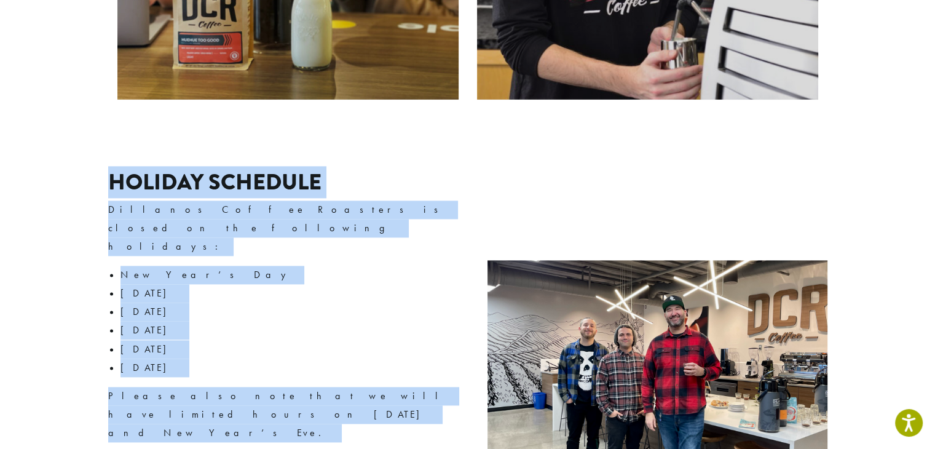
click at [363, 302] on li "[DATE]" at bounding box center [288, 311] width 337 height 18
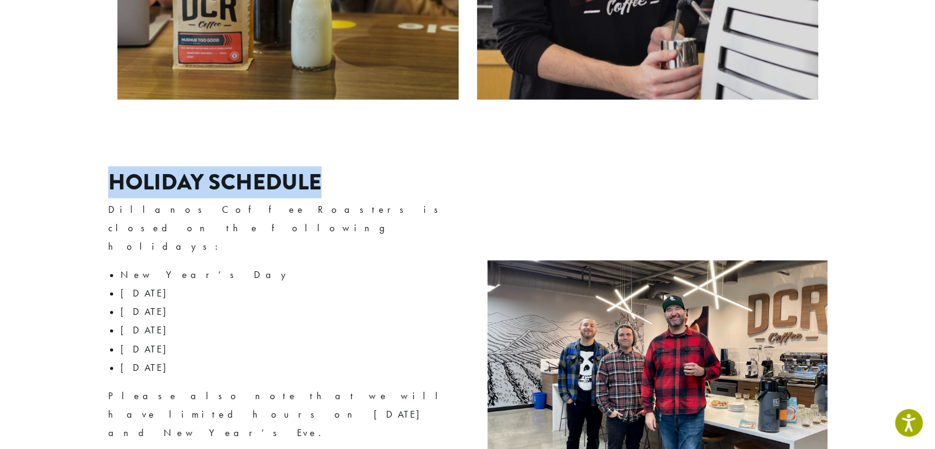
drag, startPoint x: 330, startPoint y: 143, endPoint x: 99, endPoint y: 140, distance: 231.1
click at [99, 140] on div "Holiday Schedule Dillanos Coffee Roasters is closed on the following holidays: …" at bounding box center [468, 387] width 738 height 499
copy h2 "Holiday Schedule"
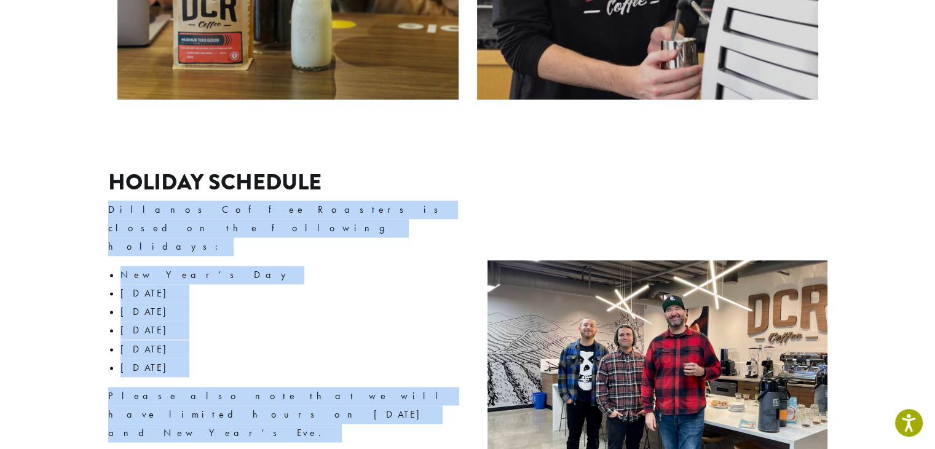
drag, startPoint x: 289, startPoint y: 357, endPoint x: 106, endPoint y: 162, distance: 268.3
click at [106, 162] on div "Holiday Schedule Dillanos Coffee Roasters is closed on the following holidays: …" at bounding box center [468, 387] width 738 height 499
copy div "Dillanos Coffee Roasters is closed on the following holidays: New Year’s Day Me…"
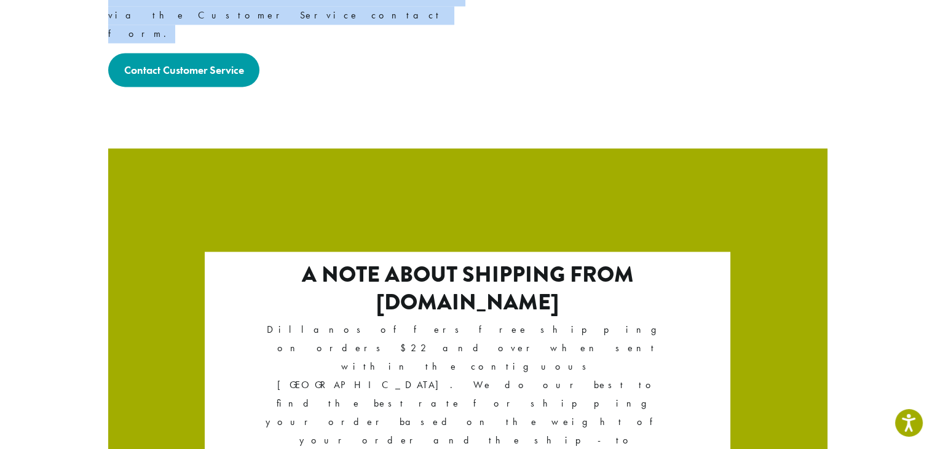
scroll to position [2044, 0]
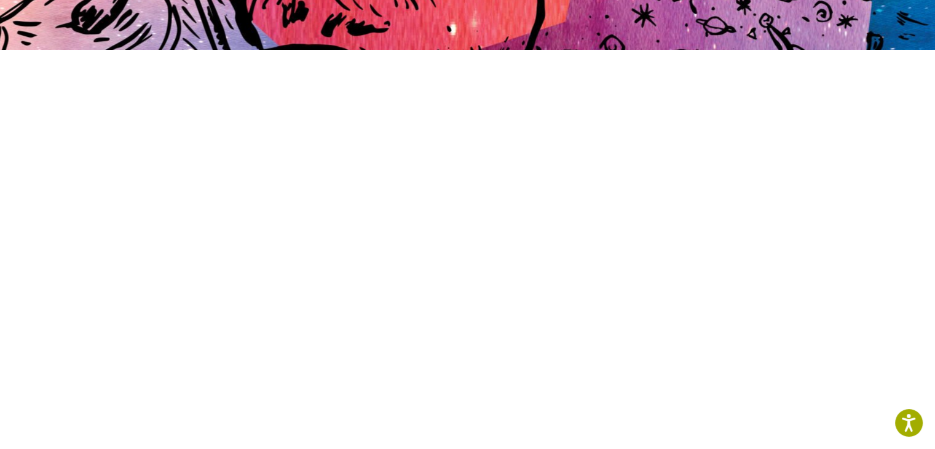
scroll to position [305, 0]
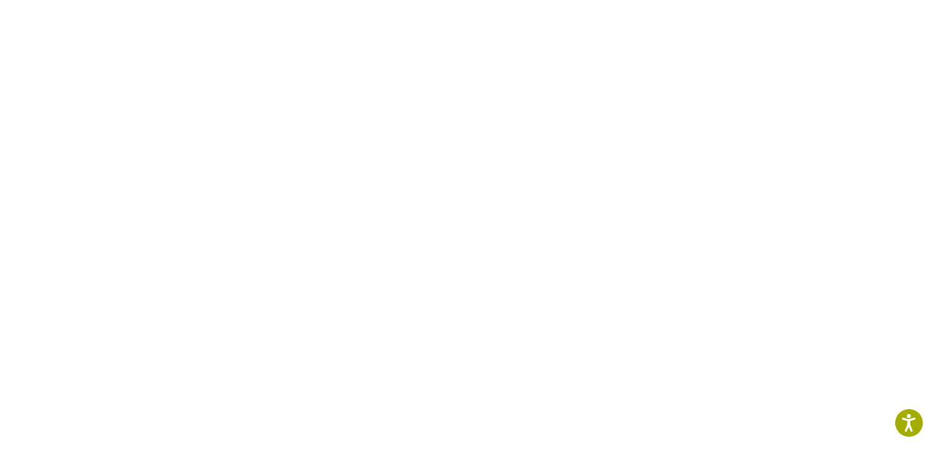
scroll to position [381, 0]
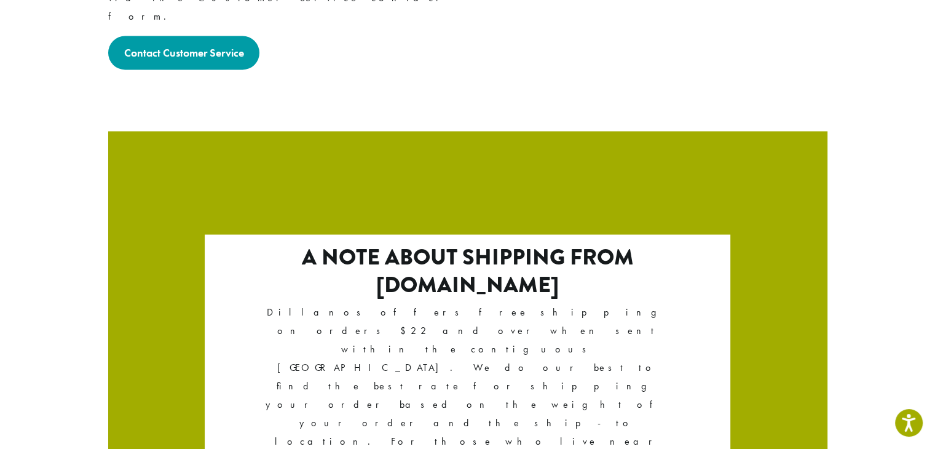
scroll to position [2148, 0]
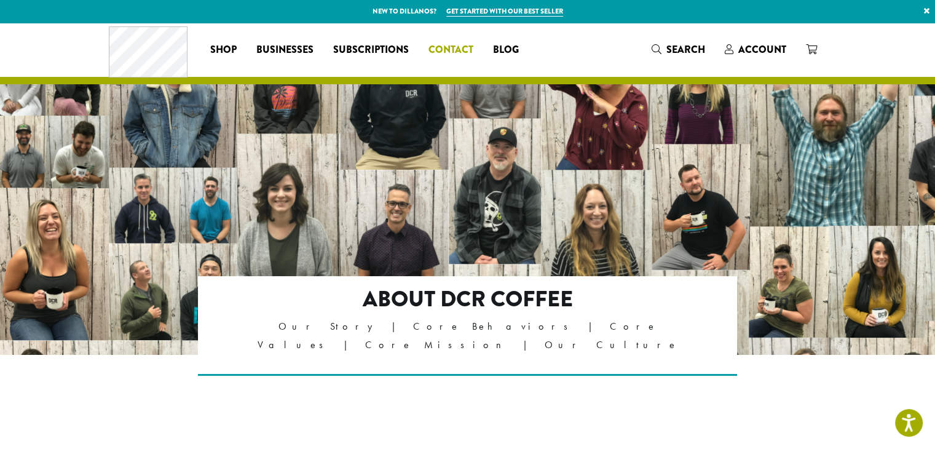
click at [439, 45] on span "Contact" at bounding box center [450, 49] width 45 height 15
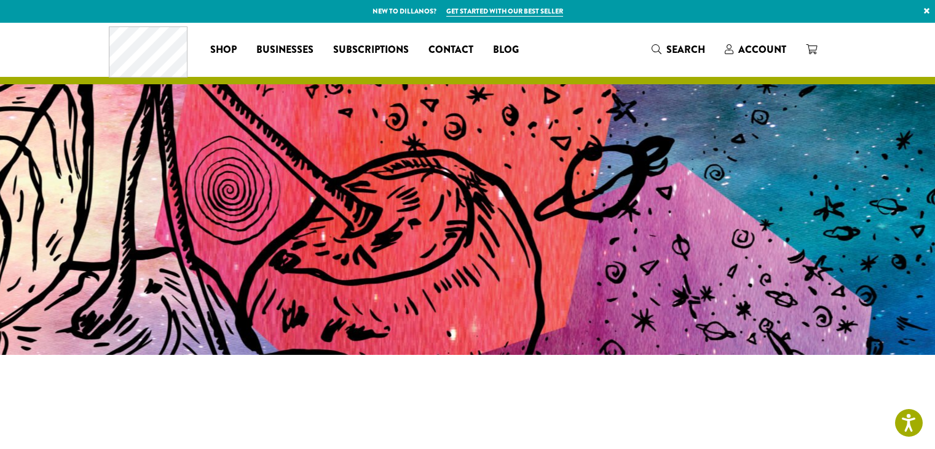
scroll to position [305, 0]
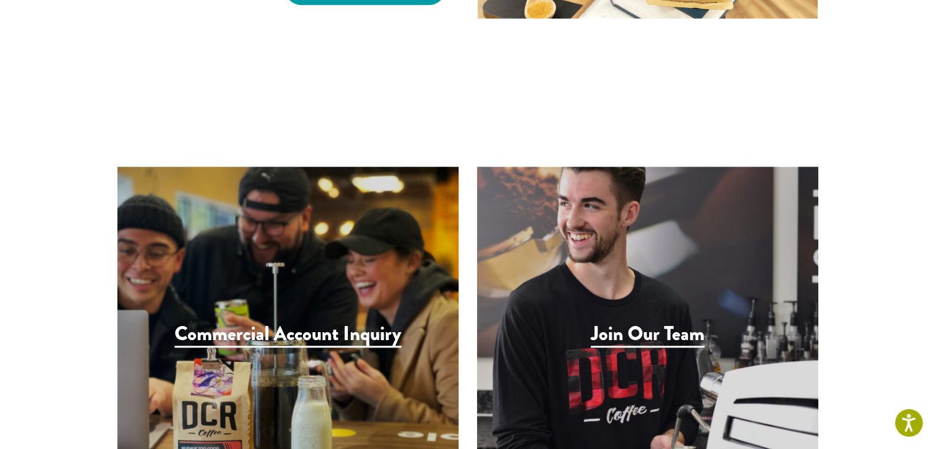
scroll to position [1138, 0]
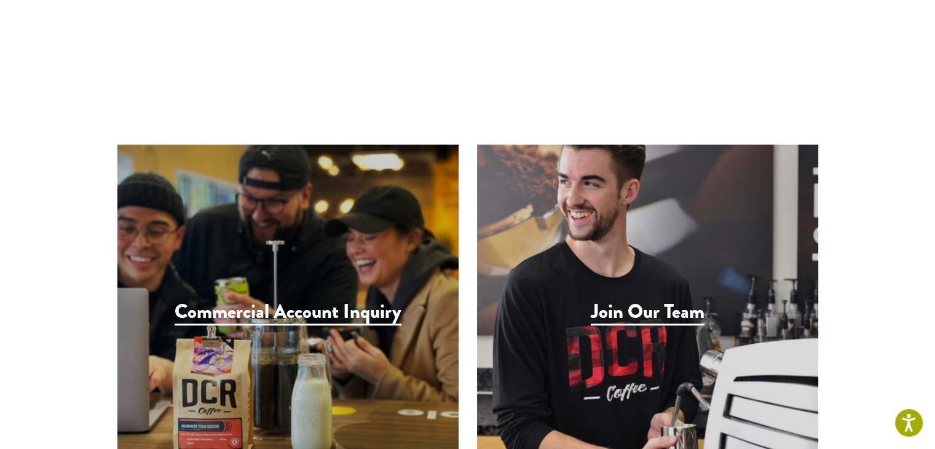
click at [398, 356] on div "Commercial Account Inquiry" at bounding box center [287, 314] width 341 height 341
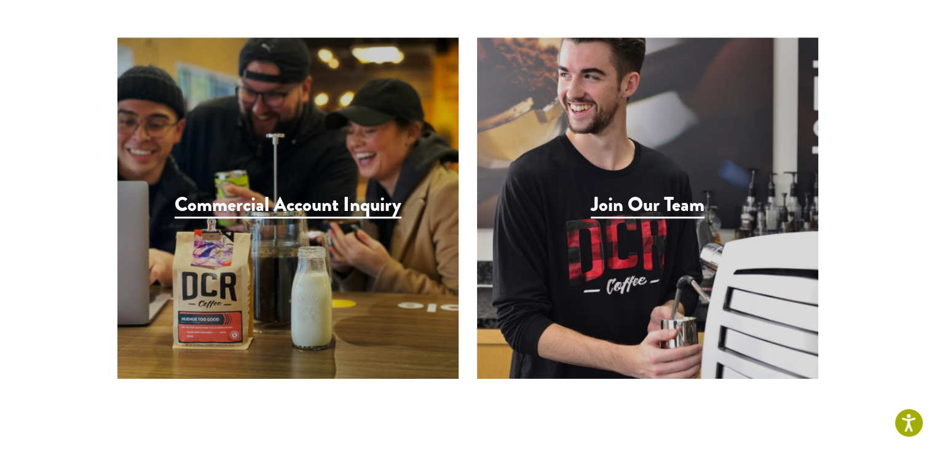
scroll to position [1246, 0]
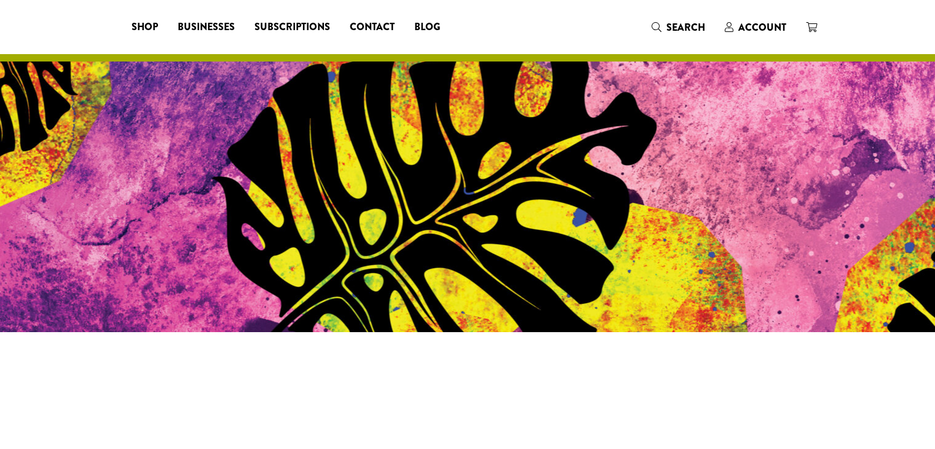
click at [650, 165] on div at bounding box center [467, 208] width 935 height 417
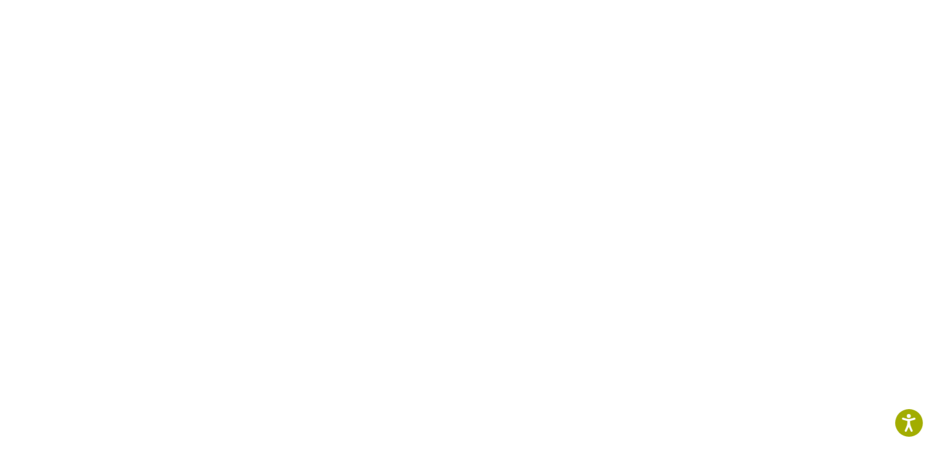
scroll to position [468, 0]
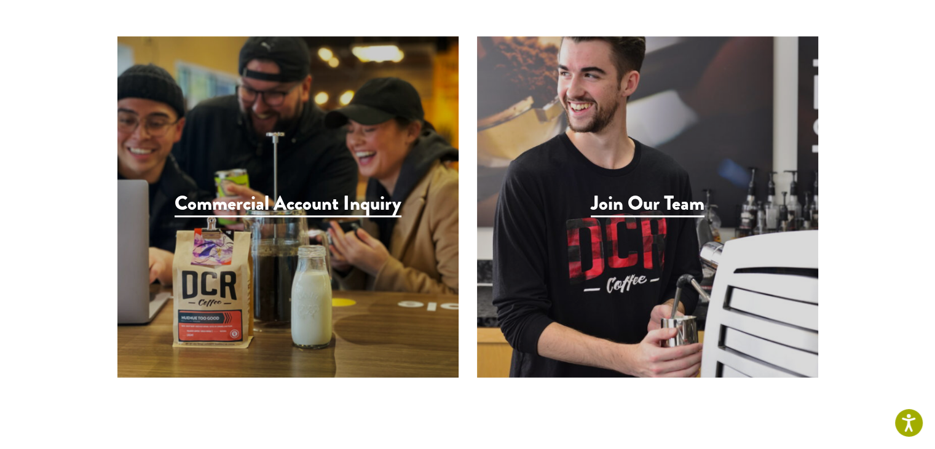
click at [245, 192] on h3 "Commercial Account Inquiry" at bounding box center [288, 204] width 227 height 25
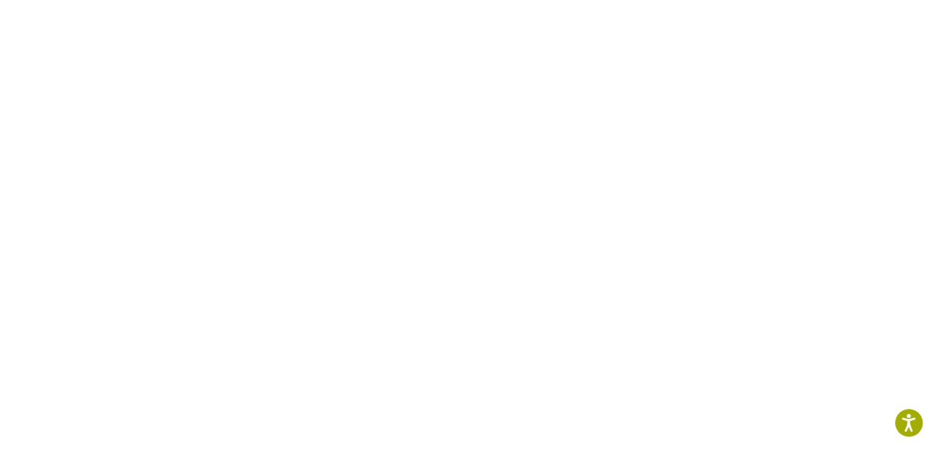
scroll to position [524, 0]
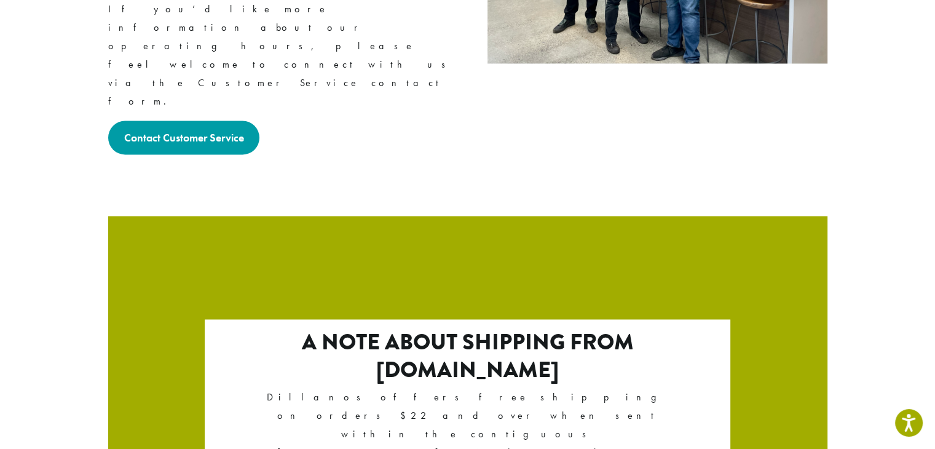
scroll to position [1958, 0]
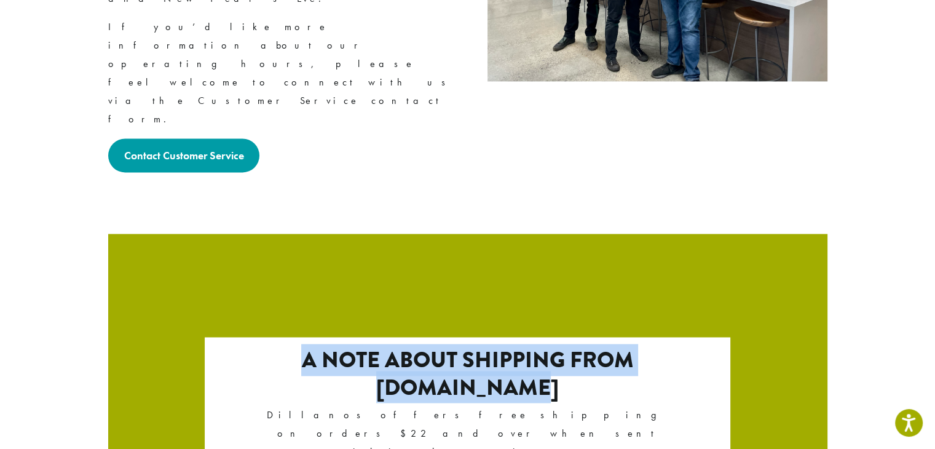
drag, startPoint x: 301, startPoint y: 163, endPoint x: 564, endPoint y: 205, distance: 266.2
click at [564, 347] on h2 "A note about shipping from Dillanos.com" at bounding box center [468, 373] width 422 height 53
copy h2 "A note about shipping from Dillanos.com"
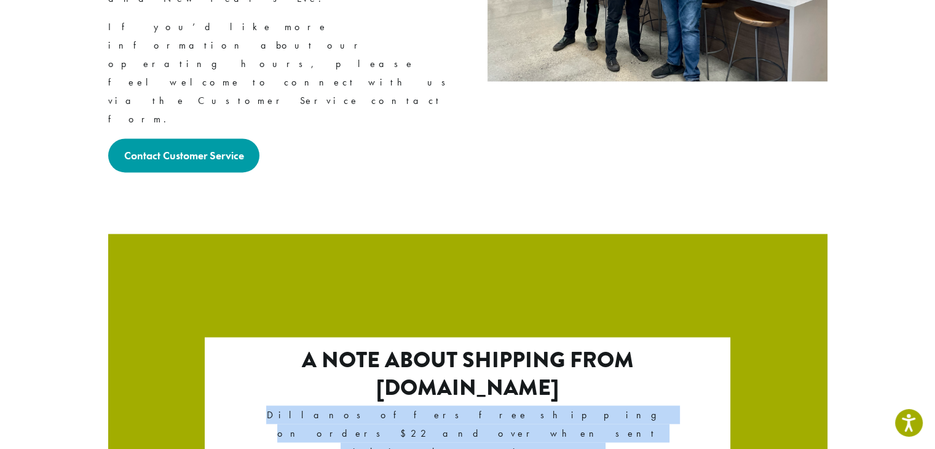
drag, startPoint x: 258, startPoint y: 219, endPoint x: 514, endPoint y: 315, distance: 273.1
copy p "Dillanos offers free shipping on orders $22 and over when sent within the conti…"
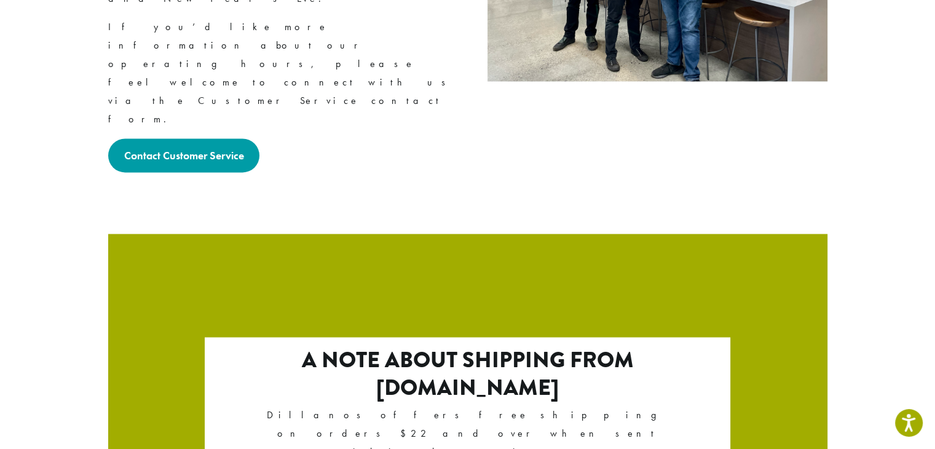
click at [545, 347] on h2 "A note about shipping from Dillanos.com" at bounding box center [468, 373] width 422 height 53
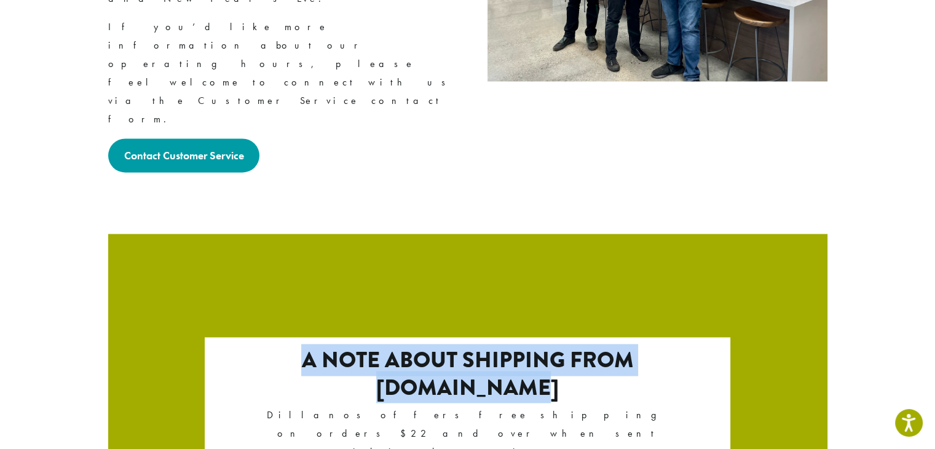
drag, startPoint x: 462, startPoint y: 190, endPoint x: 297, endPoint y: 162, distance: 167.1
click at [297, 347] on h2 "A note about shipping from Dillanos.com" at bounding box center [468, 373] width 422 height 53
copy h2 "A note about shipping from Dillanos.com"
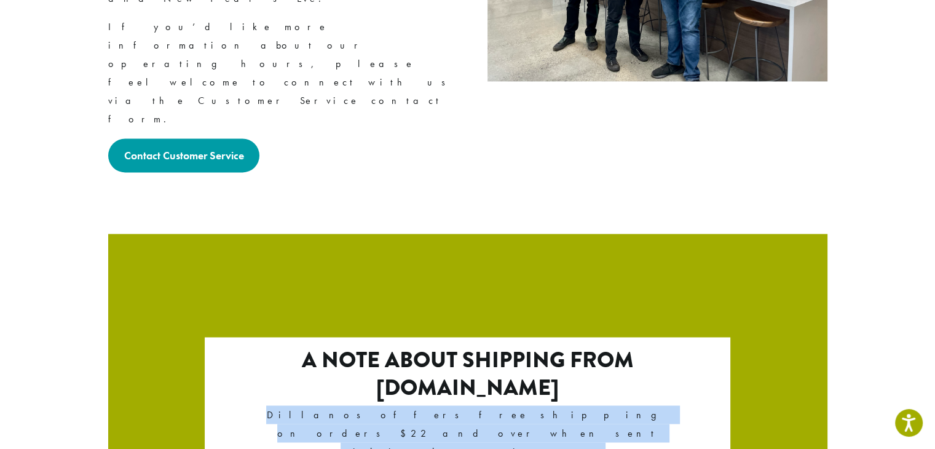
drag, startPoint x: 482, startPoint y: 308, endPoint x: 251, endPoint y: 221, distance: 247.6
copy p "Dillanos offers free shipping on orders $22 and over when sent within the conti…"
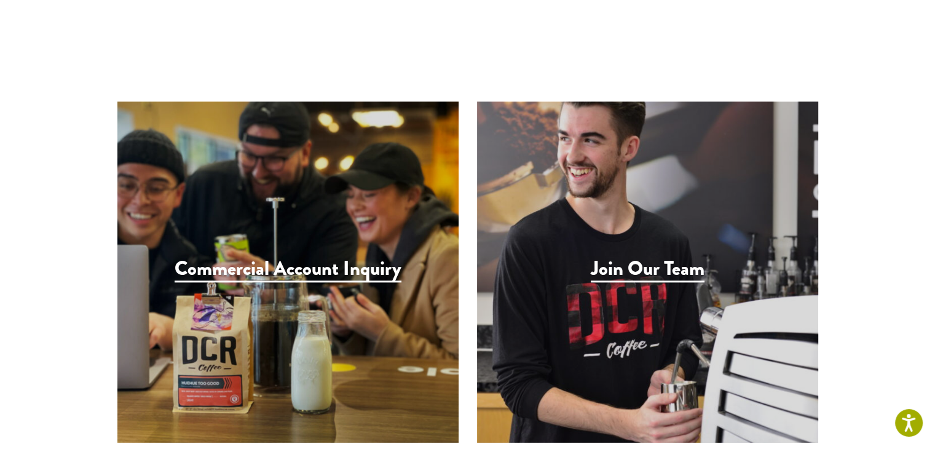
scroll to position [1182, 0]
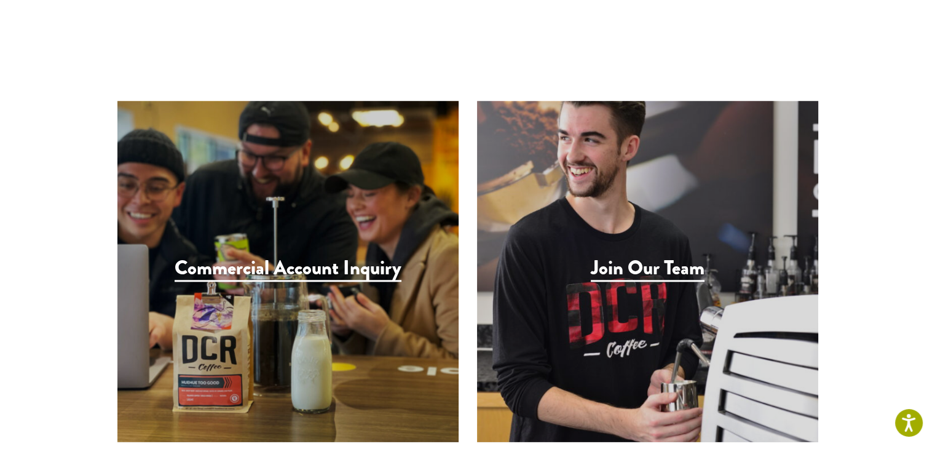
click at [260, 256] on h3 "Commercial Account Inquiry" at bounding box center [288, 268] width 227 height 25
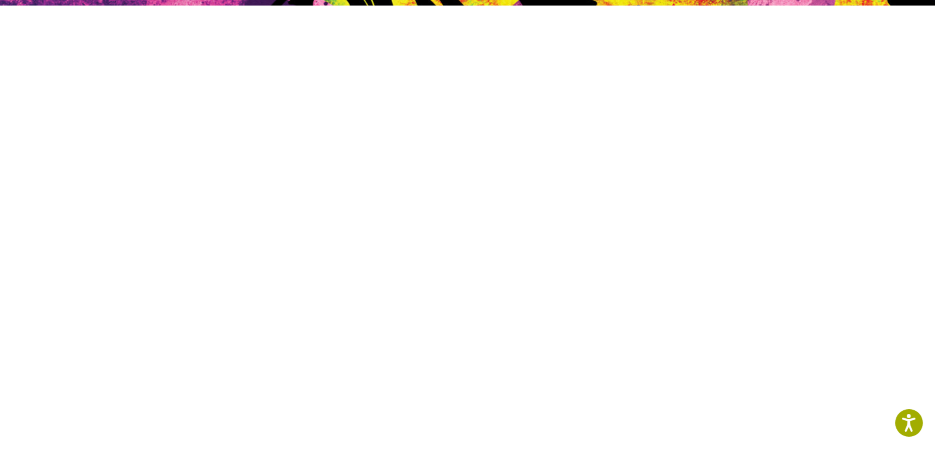
scroll to position [344, 0]
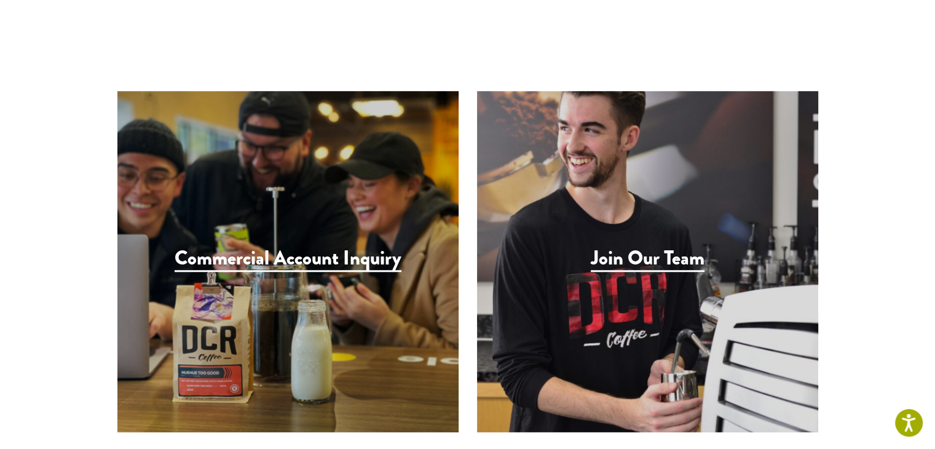
click at [372, 246] on h3 "Commercial Account Inquiry" at bounding box center [288, 258] width 227 height 25
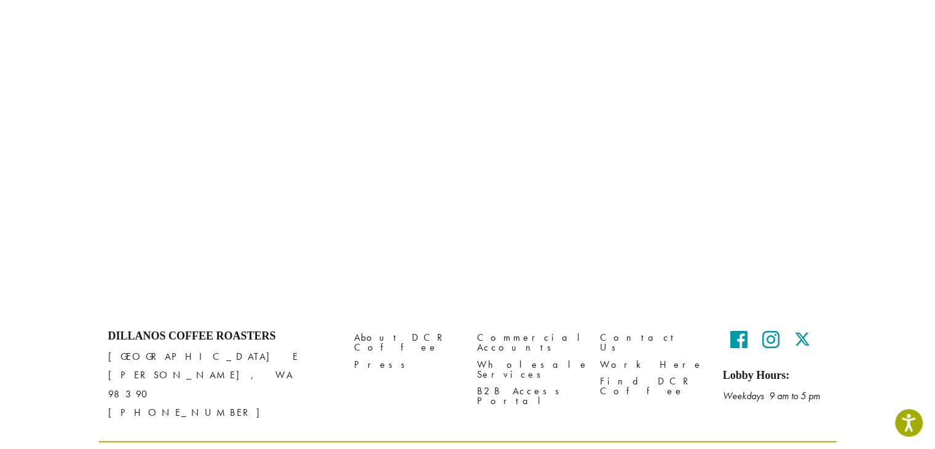
scroll to position [755, 0]
